Goal: Task Accomplishment & Management: Manage account settings

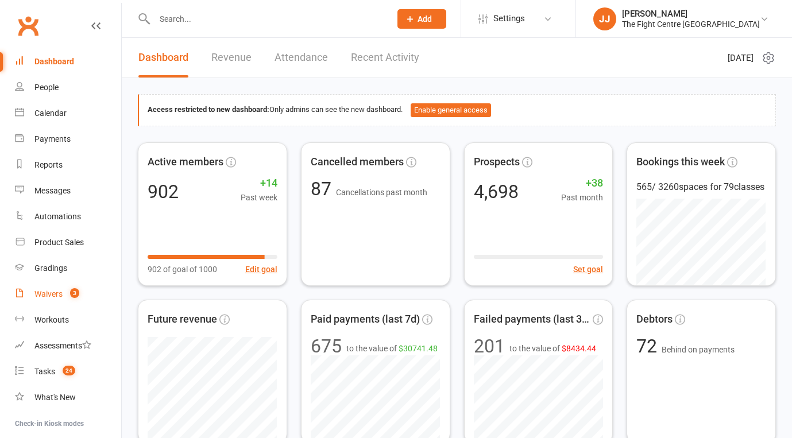
click at [50, 294] on div "Waivers" at bounding box center [48, 294] width 28 height 9
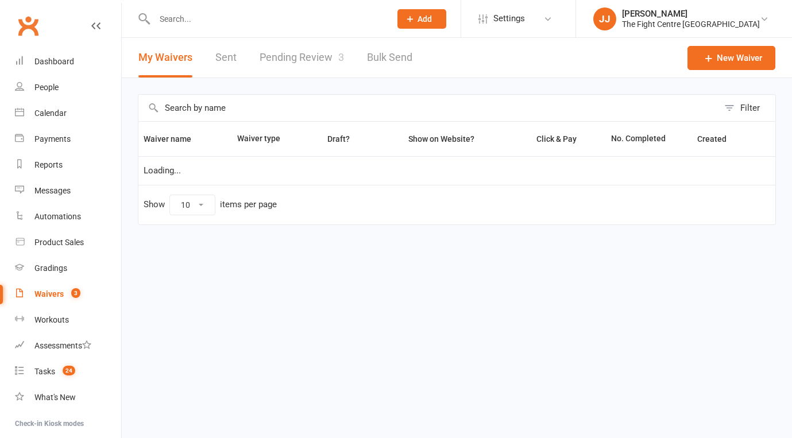
select select "50"
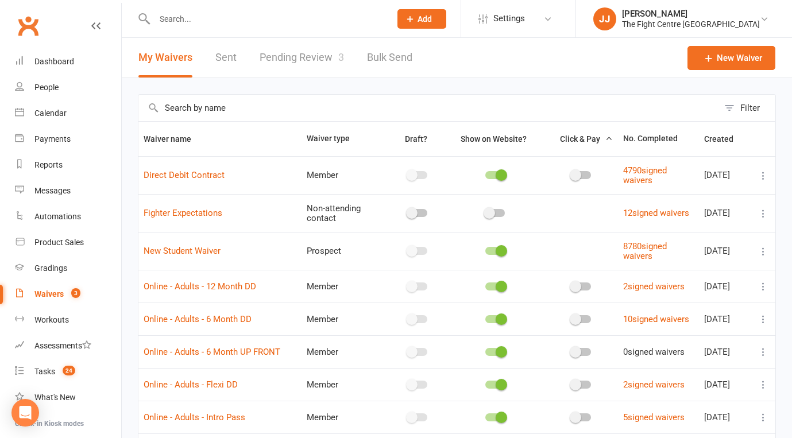
click at [325, 63] on link "Pending Review 3" at bounding box center [302, 58] width 84 height 40
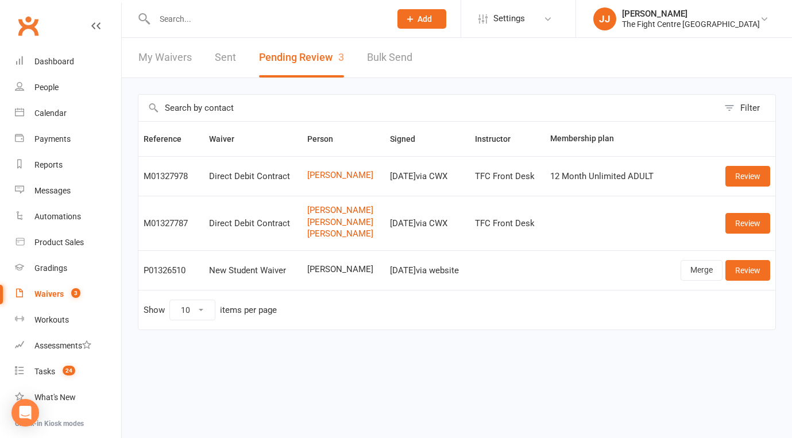
click at [26, 25] on link "Clubworx" at bounding box center [28, 25] width 29 height 29
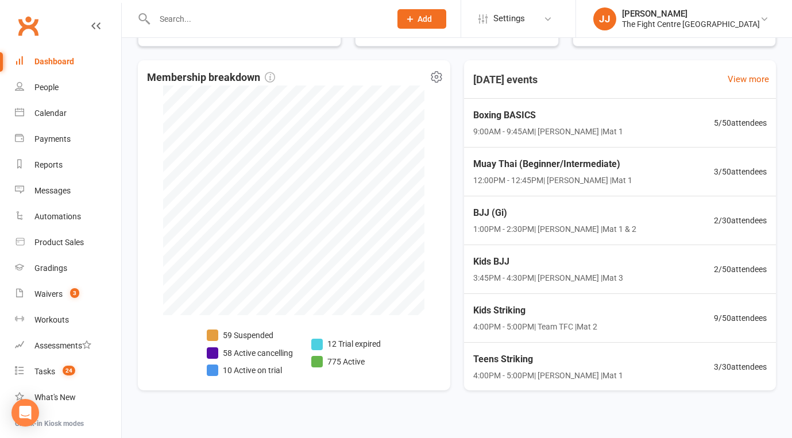
scroll to position [457, 0]
